Goal: Task Accomplishment & Management: Use online tool/utility

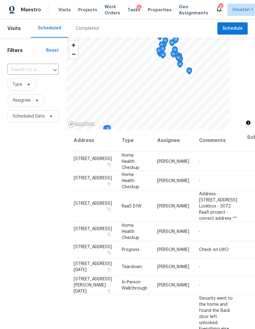
click at [81, 12] on span "Projects" at bounding box center [87, 10] width 19 height 6
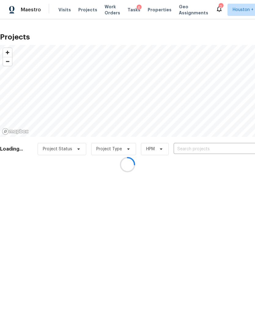
click at [231, 146] on div at bounding box center [127, 164] width 255 height 329
click at [228, 142] on div at bounding box center [127, 164] width 255 height 329
click at [232, 140] on div at bounding box center [127, 164] width 255 height 329
click at [237, 147] on div at bounding box center [127, 164] width 255 height 329
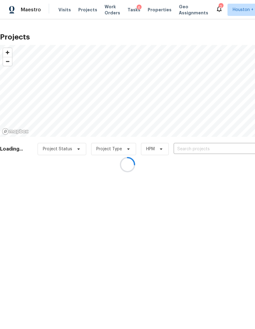
click at [235, 146] on input "text" at bounding box center [209, 148] width 70 height 9
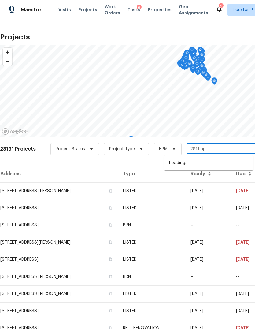
type input "2811 apa"
click at [241, 162] on li "2811 Apache St, League City, TX 77573" at bounding box center [208, 163] width 89 height 10
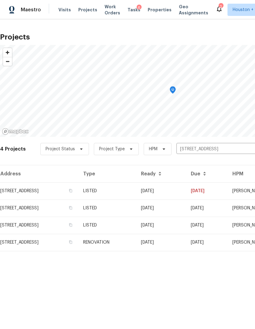
click at [227, 193] on td "09/04/25" at bounding box center [207, 190] width 42 height 17
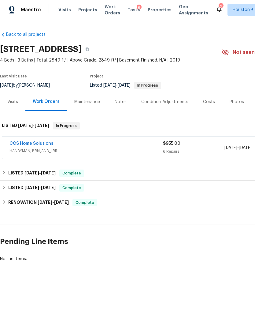
click at [213, 175] on div "LISTED 2/14/25 - 2/18/25 Complete" at bounding box center [173, 172] width 342 height 7
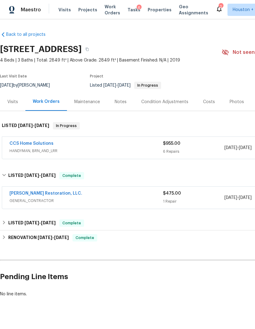
click at [51, 143] on link "CCS Home Solutions" at bounding box center [31, 143] width 44 height 4
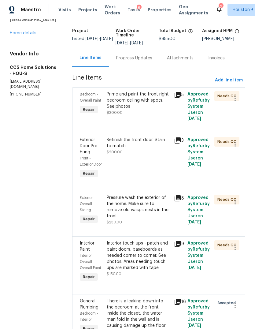
scroll to position [35, 0]
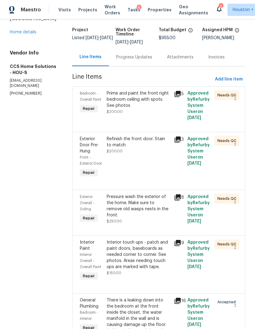
click at [140, 59] on div "Progress Updates" at bounding box center [134, 57] width 36 height 6
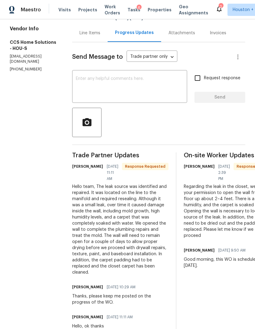
scroll to position [61, 0]
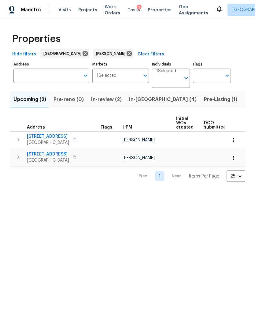
click at [140, 100] on span "In-reno (4)" at bounding box center [163, 99] width 68 height 9
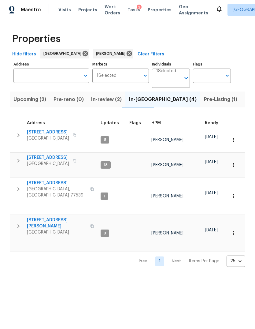
click at [35, 217] on span "10110 Willmont Rd" at bounding box center [57, 223] width 60 height 12
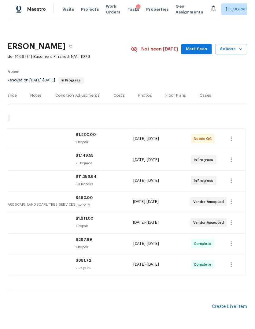
scroll to position [0, 90]
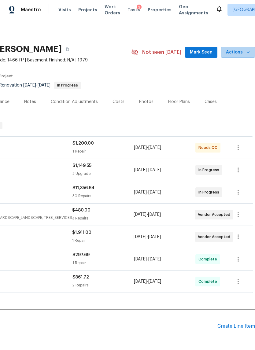
click at [242, 55] on span "Actions" at bounding box center [238, 53] width 24 height 8
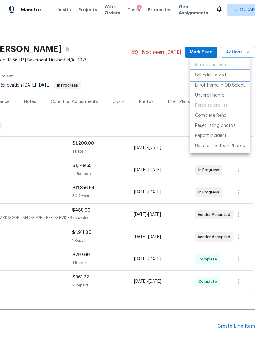
click at [221, 73] on p "Schedule a visit" at bounding box center [210, 75] width 31 height 6
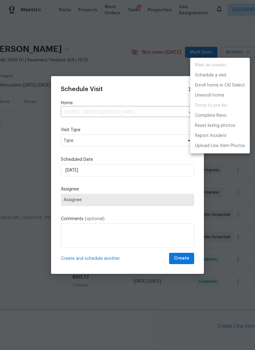
click at [150, 194] on div at bounding box center [127, 175] width 255 height 350
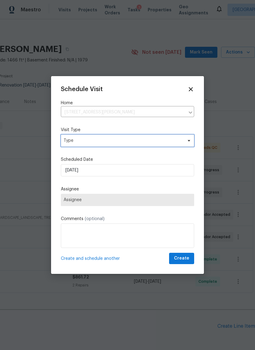
click at [167, 144] on span "Type" at bounding box center [123, 141] width 119 height 6
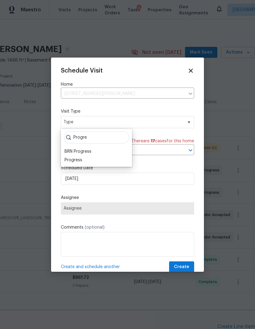
type input "Progre"
click at [73, 163] on div "Progress" at bounding box center [74, 160] width 18 height 6
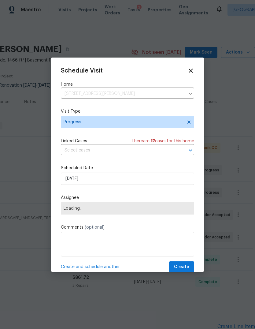
click at [76, 208] on span "Loading..." at bounding box center [128, 208] width 128 height 5
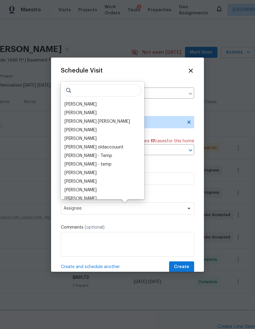
scroll to position [0, 0]
click at [105, 99] on div "Andy Taylor Vinodh Kumar Mohammed Moshin Ali Vinod Kumar Sayali Pendse Julia O'…" at bounding box center [102, 140] width 83 height 117
click at [107, 95] on input "search" at bounding box center [102, 90] width 77 height 12
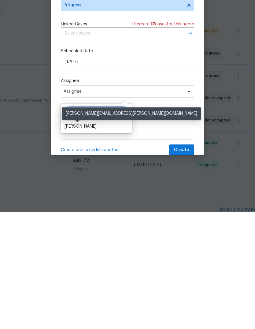
type input "Steve"
click at [76, 240] on div "[PERSON_NAME]" at bounding box center [81, 243] width 32 height 6
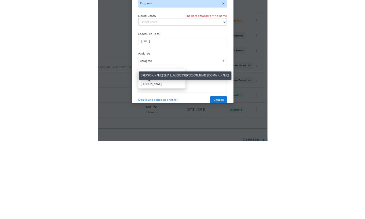
scroll to position [23, 0]
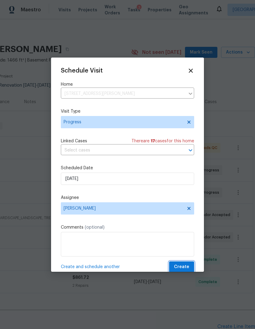
click at [182, 269] on span "Create" at bounding box center [181, 267] width 15 height 8
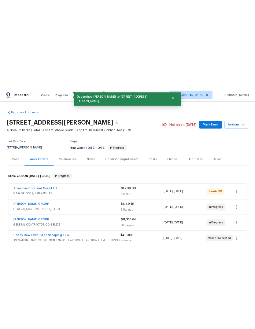
scroll to position [0, 0]
